Goal: Navigation & Orientation: Find specific page/section

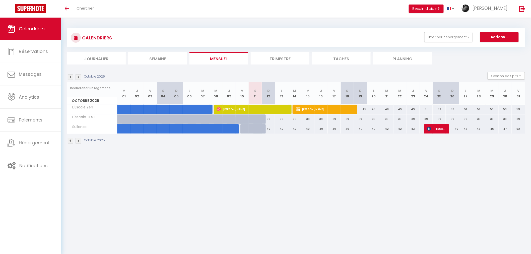
click at [79, 77] on img at bounding box center [78, 77] width 6 height 6
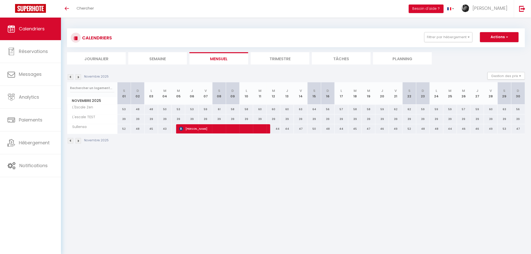
click at [78, 76] on img at bounding box center [78, 77] width 6 height 6
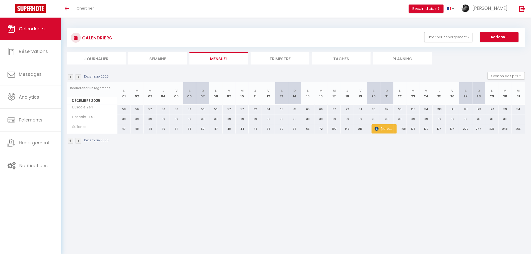
click at [70, 77] on img at bounding box center [71, 77] width 6 height 6
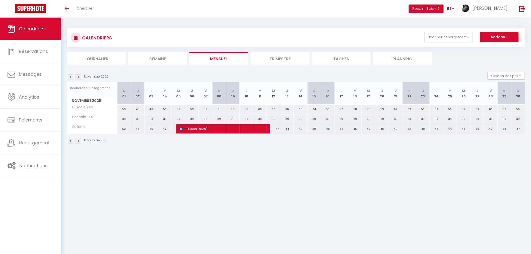
click at [70, 77] on img at bounding box center [71, 77] width 6 height 6
